Goal: Information Seeking & Learning: Learn about a topic

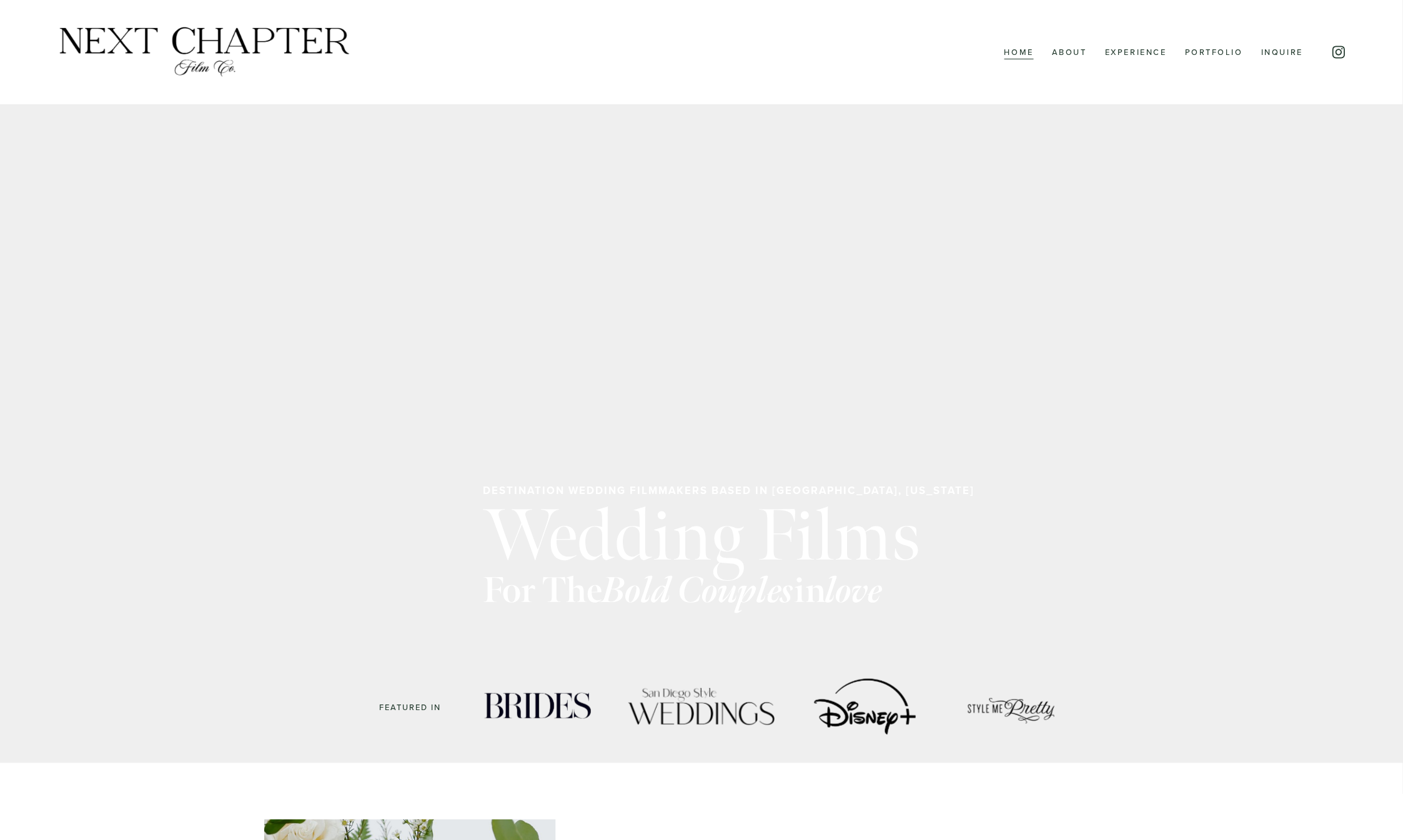
click at [1062, 56] on link "About" at bounding box center [1069, 53] width 35 height 16
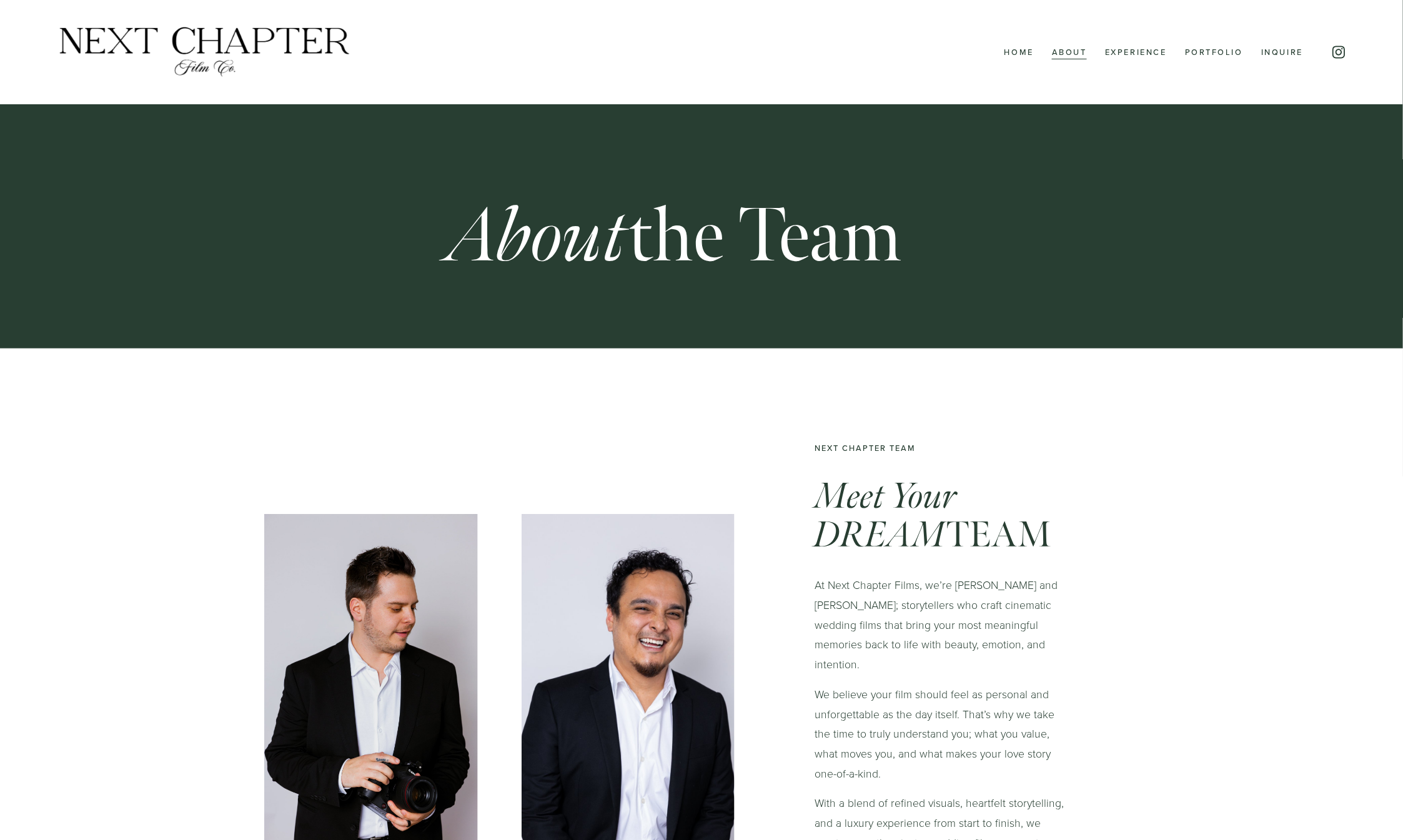
scroll to position [4, 0]
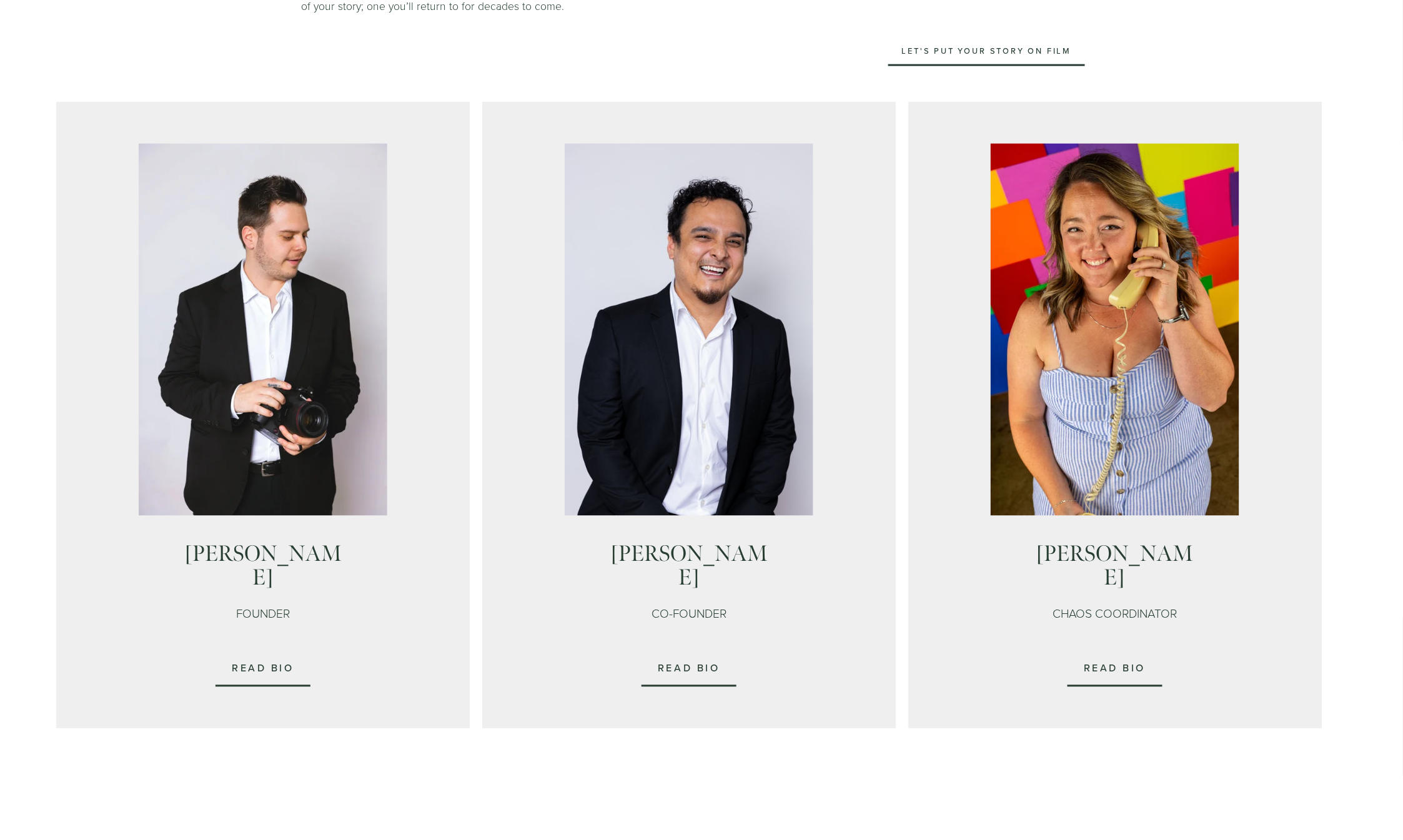
scroll to position [733, 0]
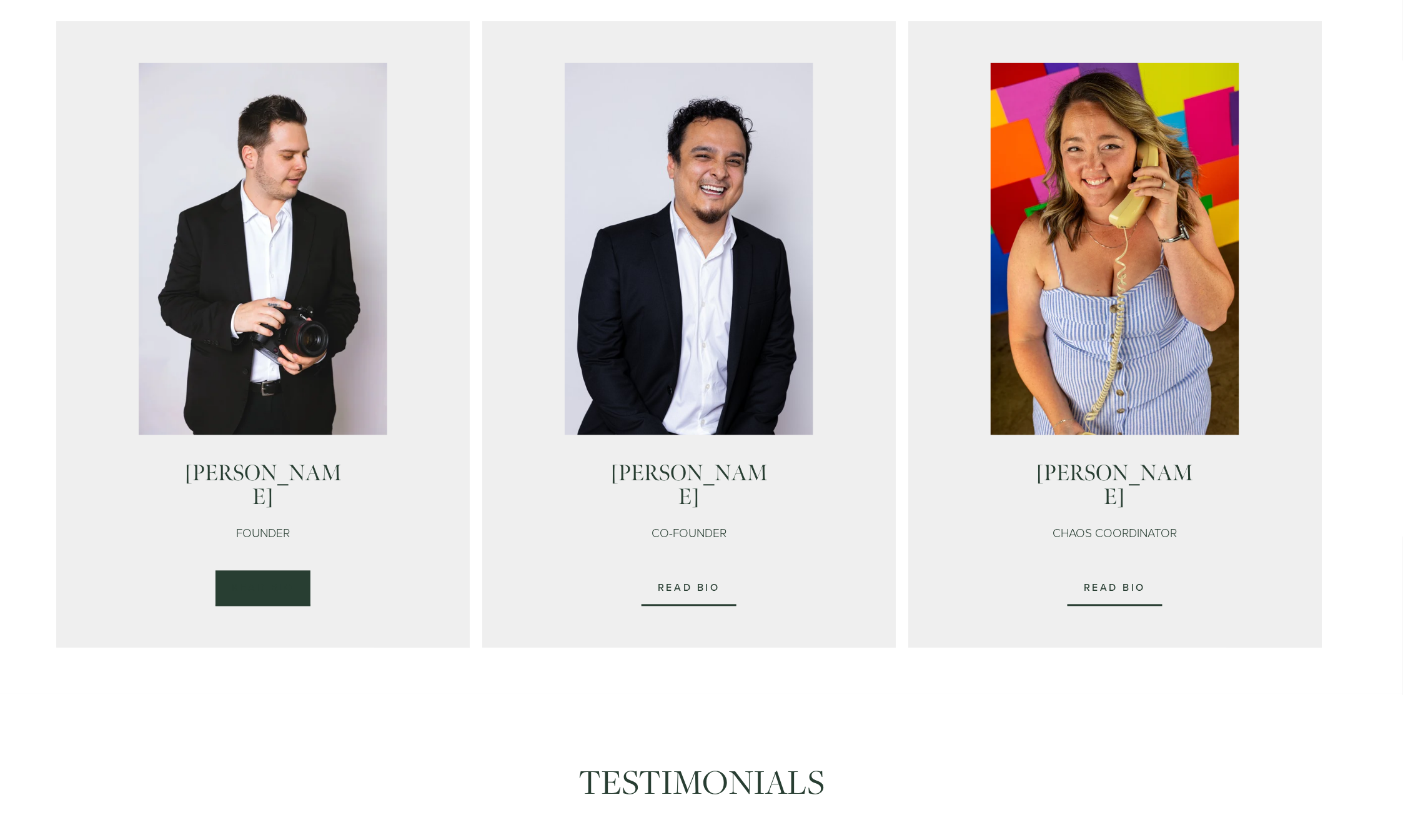
click at [265, 571] on link "Read Bio" at bounding box center [263, 588] width 96 height 36
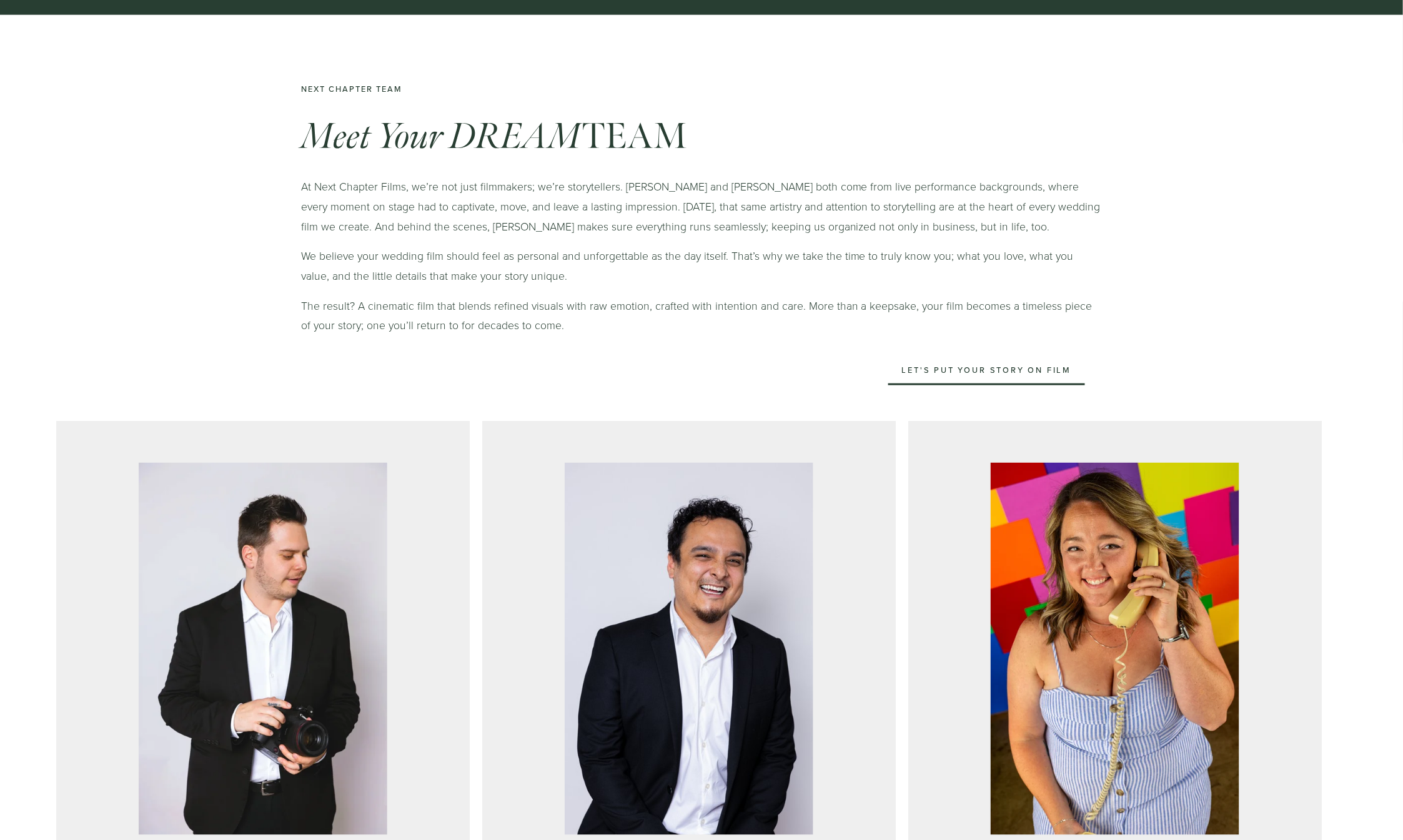
scroll to position [550, 0]
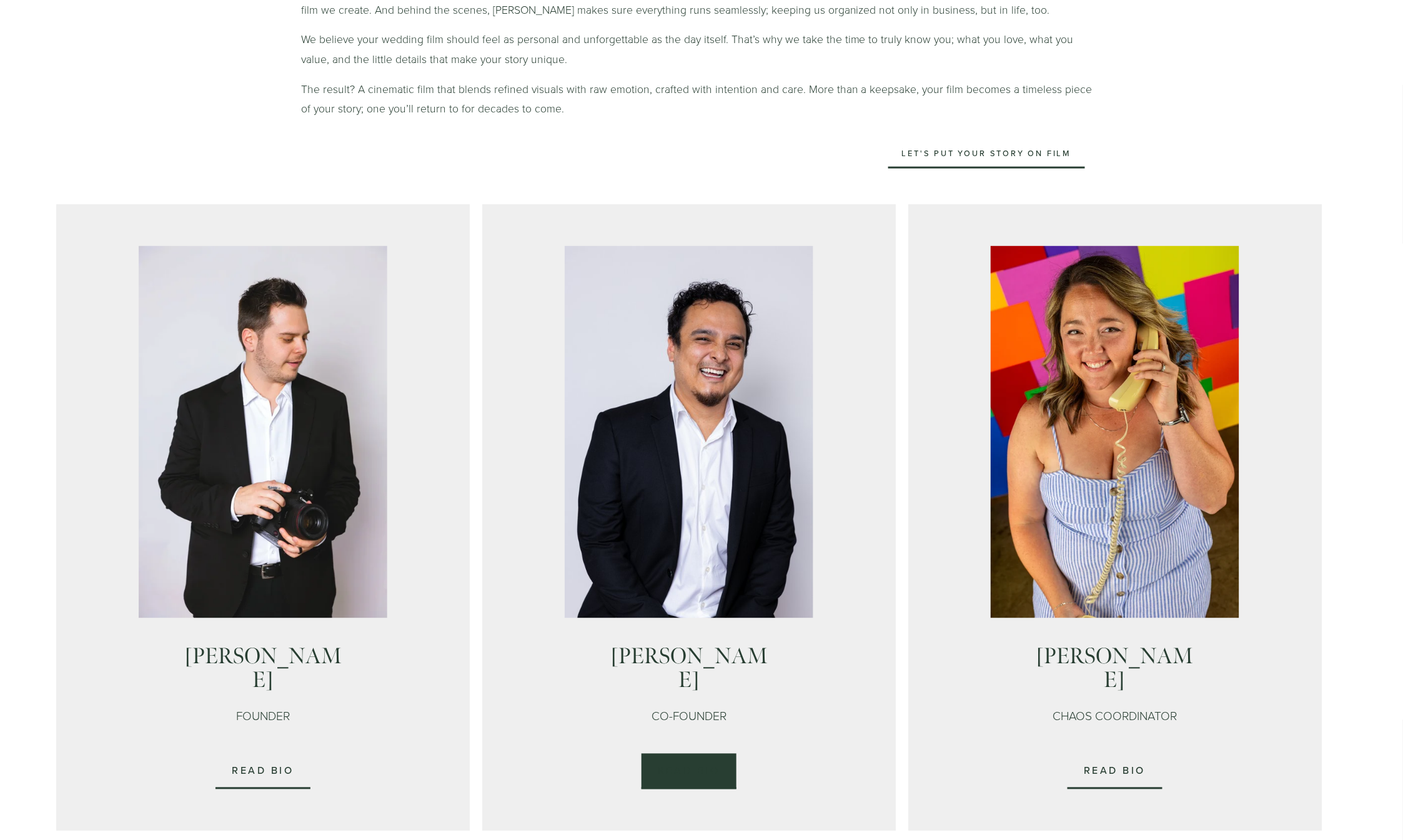
click at [684, 754] on link "Read Bio" at bounding box center [689, 771] width 96 height 36
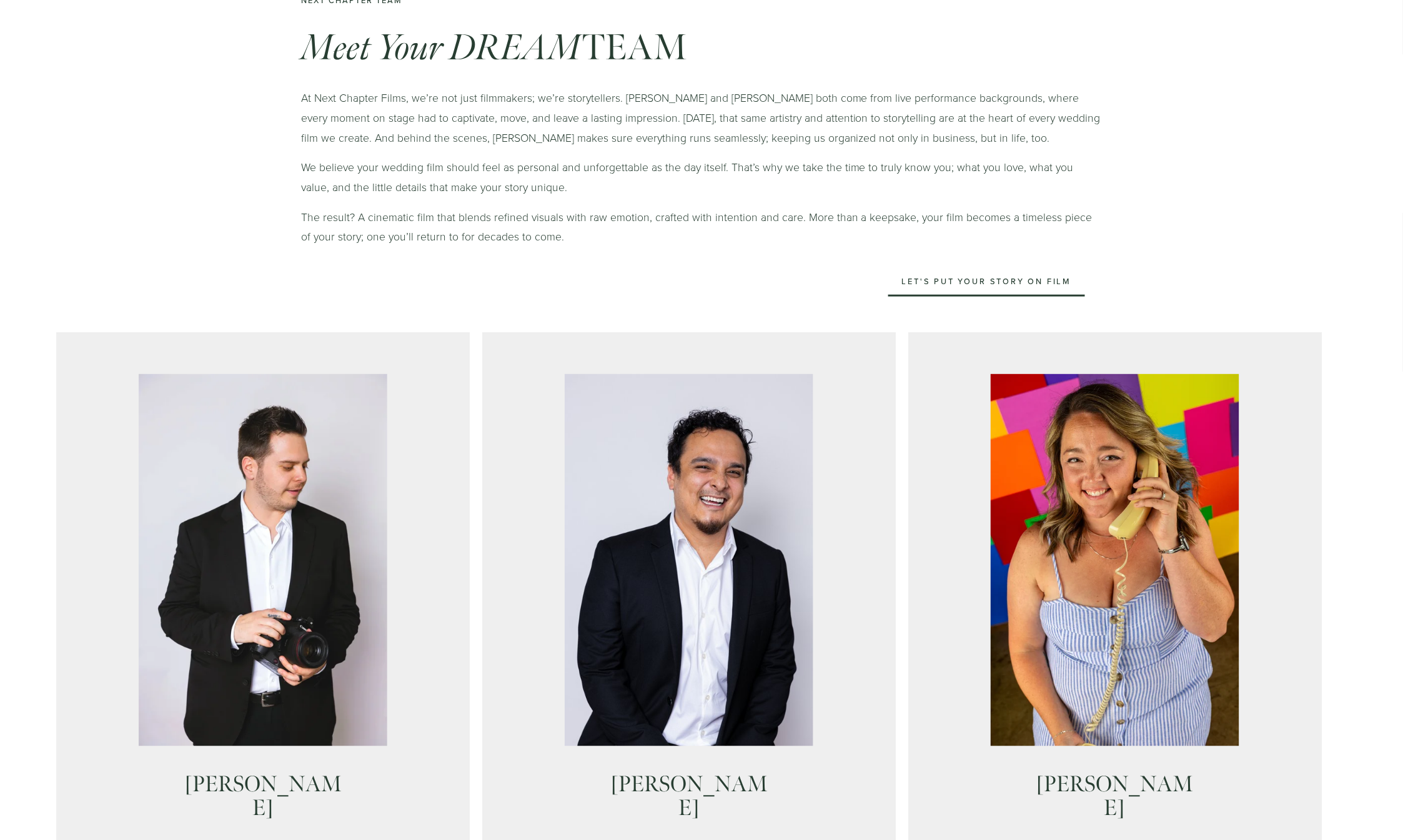
scroll to position [740, 0]
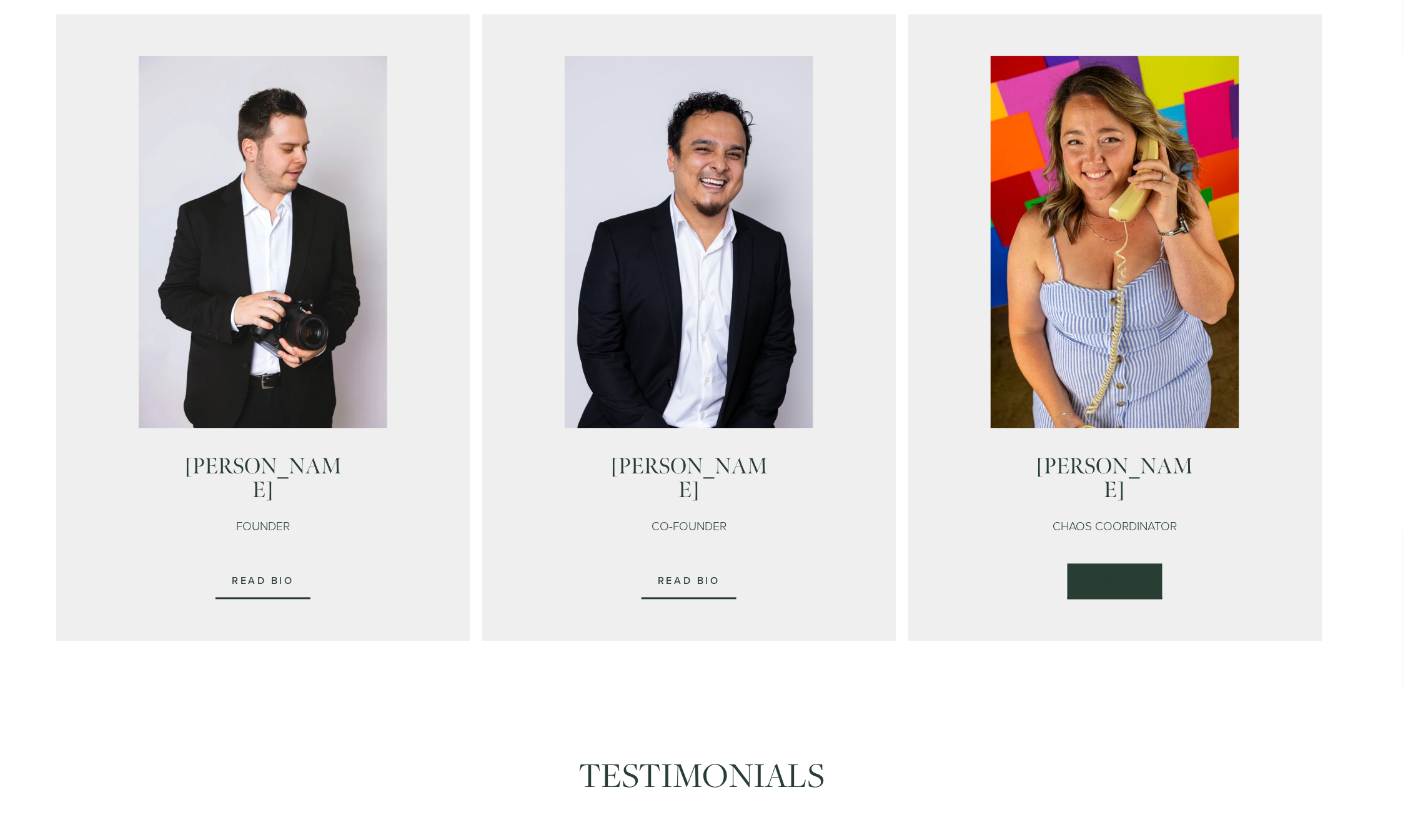
click at [1101, 564] on link "Read Bio" at bounding box center [1115, 581] width 96 height 36
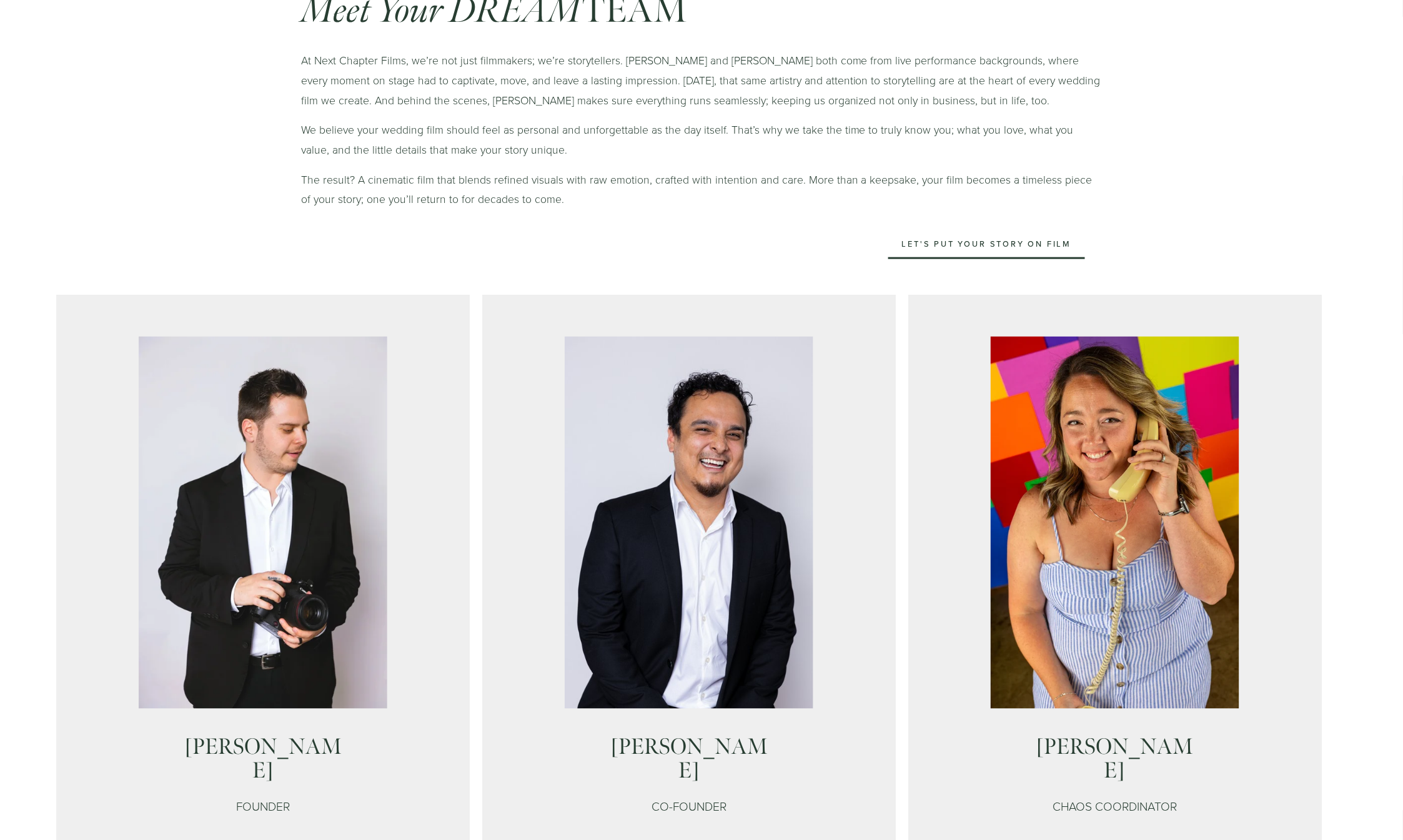
scroll to position [527, 0]
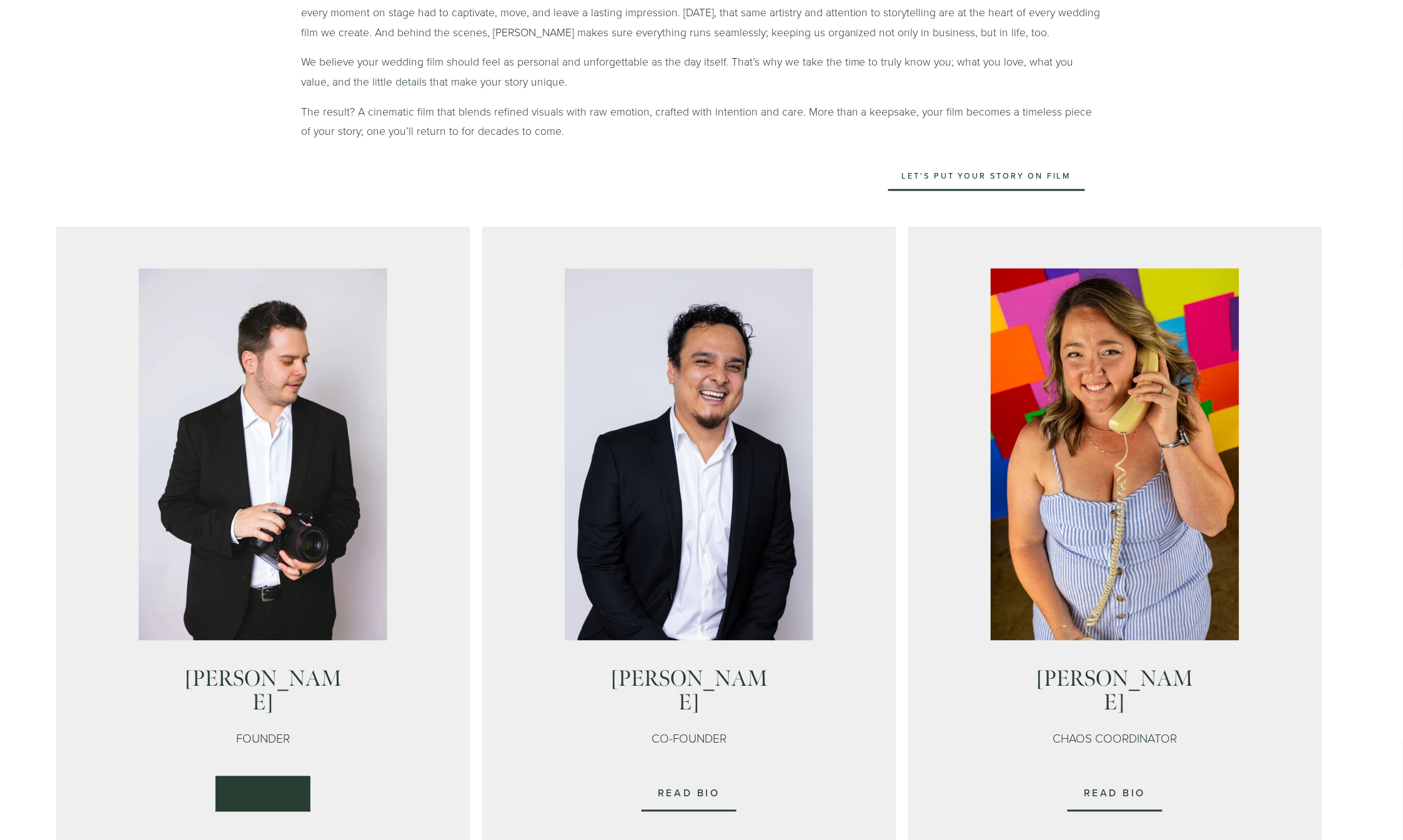
click at [262, 780] on link "Read Bio" at bounding box center [263, 793] width 96 height 36
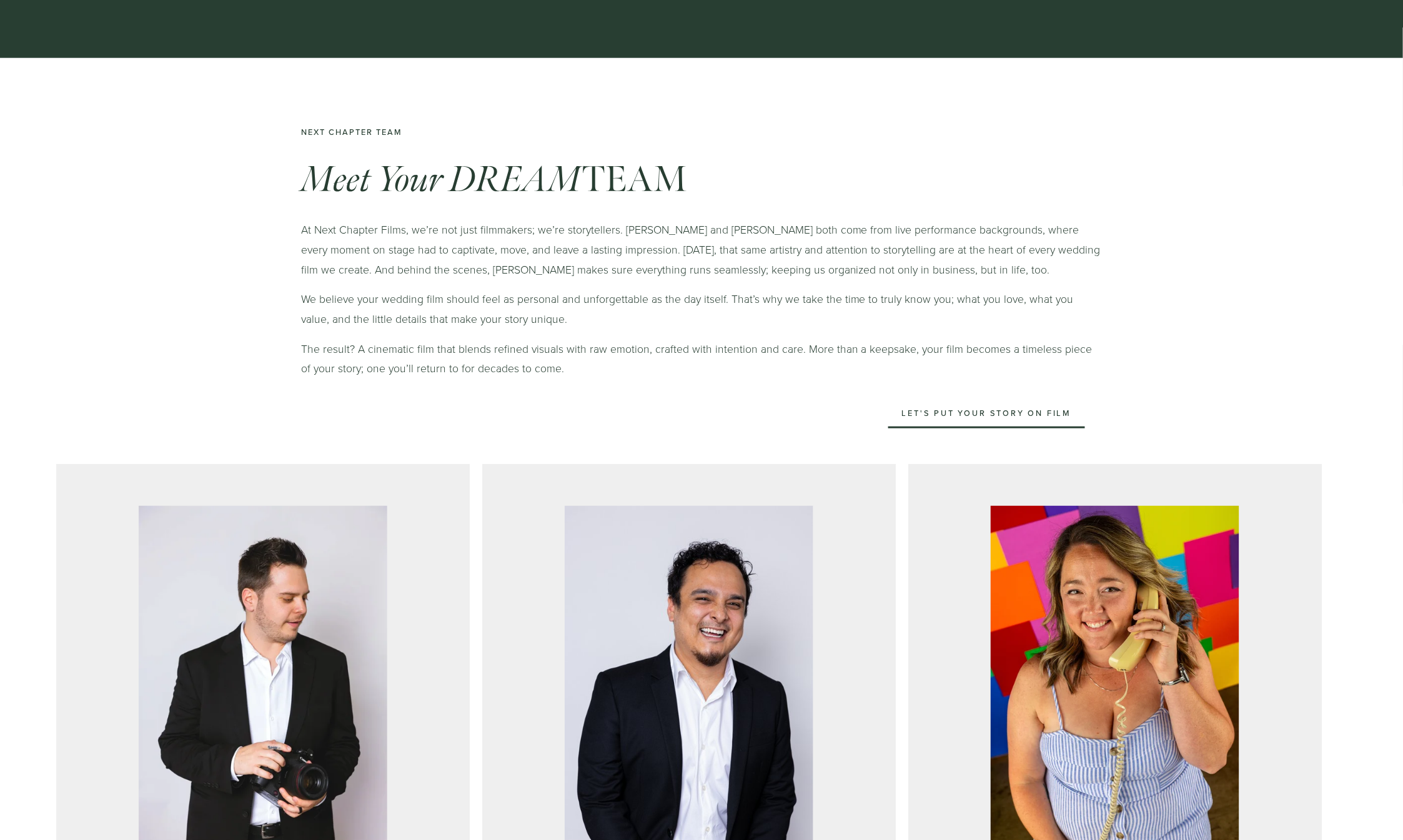
scroll to position [19, 0]
